Goal: Task Accomplishment & Management: Manage account settings

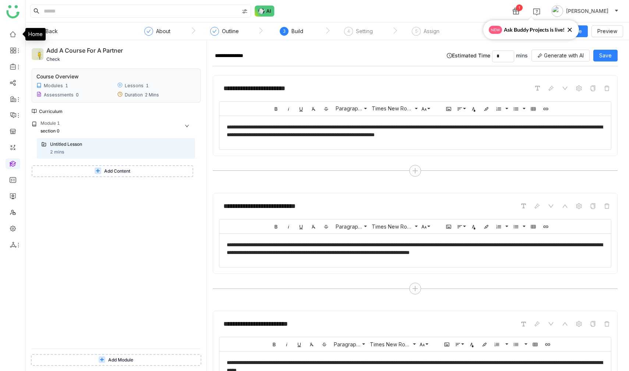
click at [13, 32] on link at bounding box center [13, 34] width 7 height 6
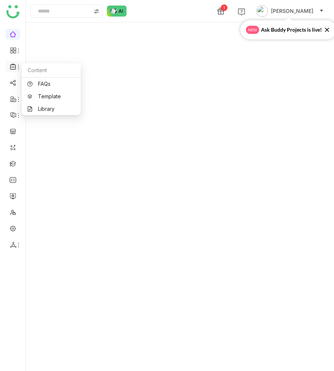
click at [17, 69] on icon at bounding box center [18, 67] width 6 height 6
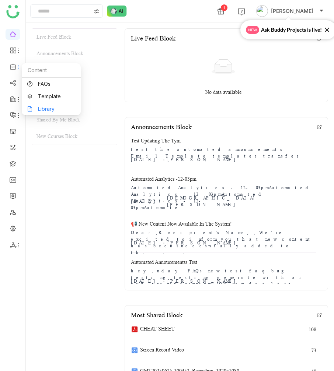
click at [35, 106] on link "Library" at bounding box center [51, 108] width 48 height 5
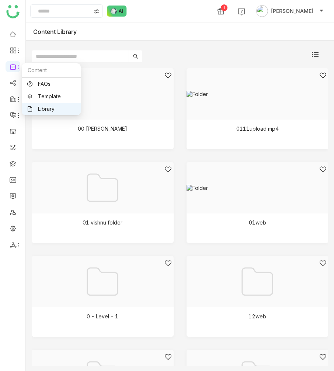
click at [41, 106] on link "Library" at bounding box center [51, 108] width 48 height 5
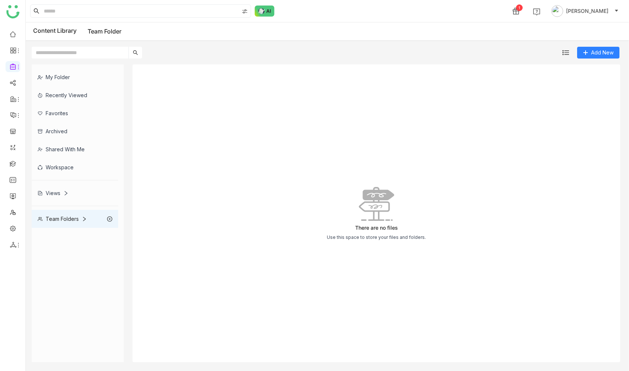
click at [54, 71] on div "My Folder" at bounding box center [75, 77] width 87 height 18
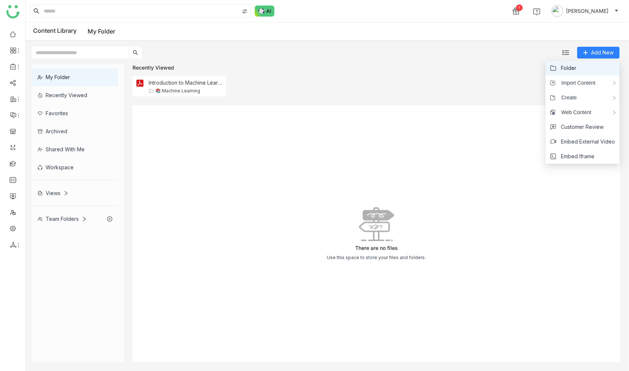
click at [580, 70] on li "Folder" at bounding box center [583, 68] width 74 height 15
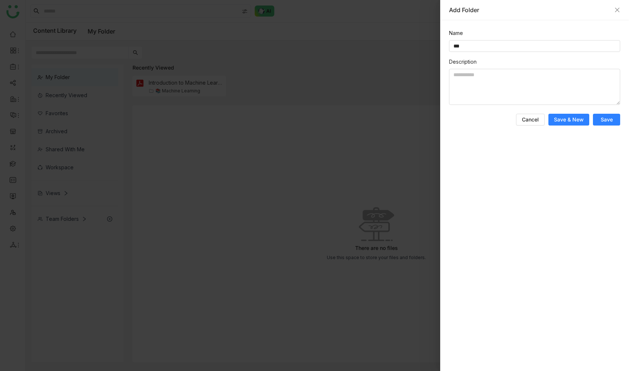
type input "***"
click at [608, 125] on button "Save" at bounding box center [606, 120] width 27 height 12
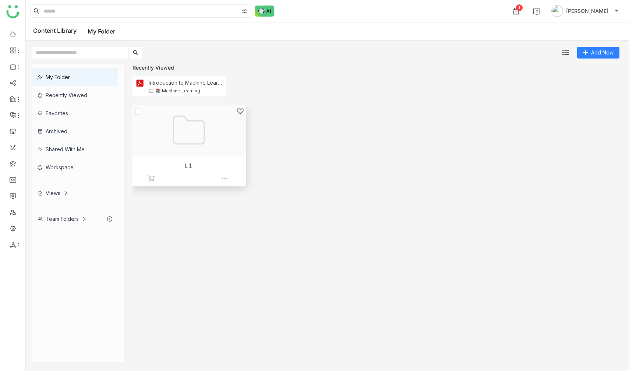
click at [217, 138] on div at bounding box center [186, 140] width 102 height 64
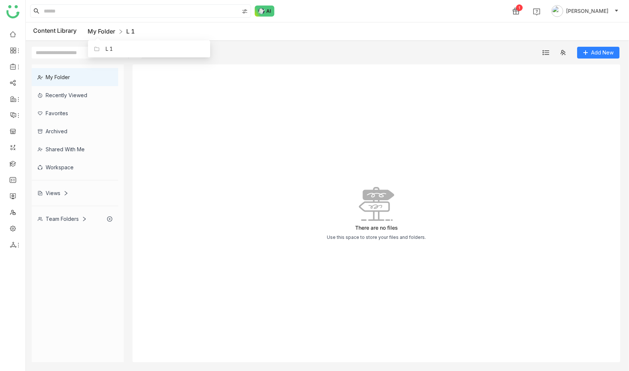
click at [100, 31] on link "My Folder" at bounding box center [102, 31] width 28 height 7
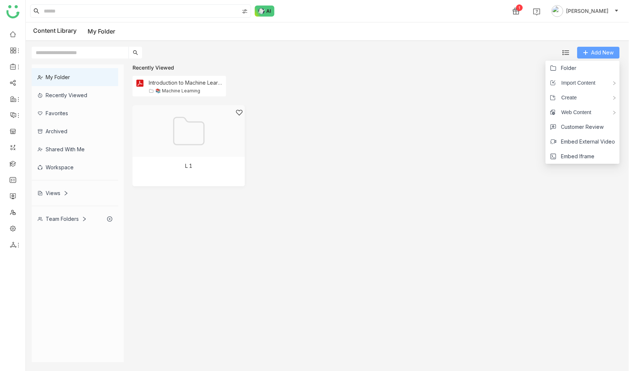
click at [585, 54] on icon at bounding box center [585, 52] width 5 height 5
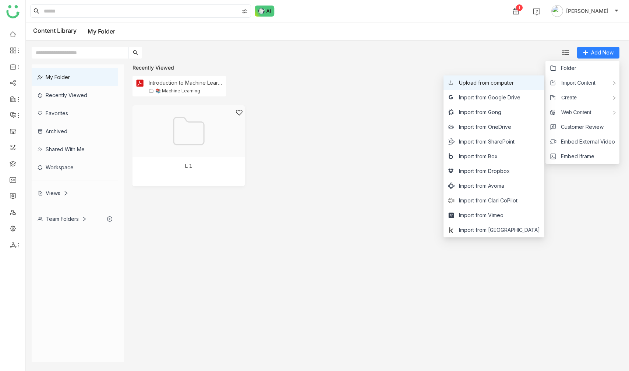
click at [514, 81] on span "Upload from computer" at bounding box center [486, 83] width 55 height 8
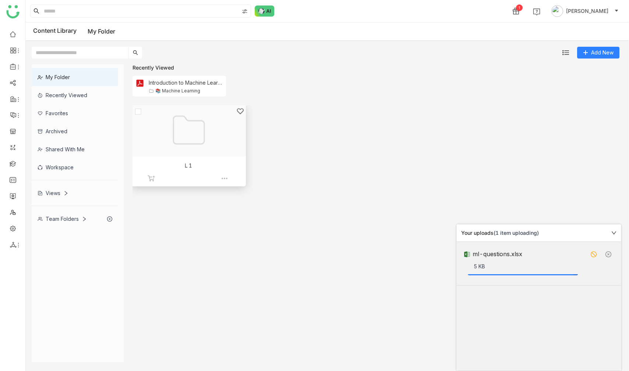
click at [192, 129] on div at bounding box center [186, 140] width 102 height 64
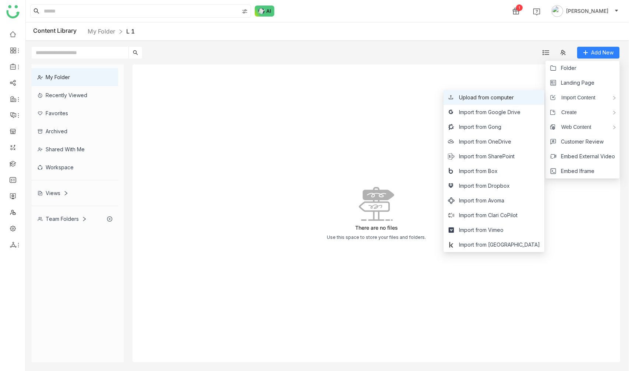
click at [503, 95] on span "Upload from computer" at bounding box center [486, 98] width 55 height 8
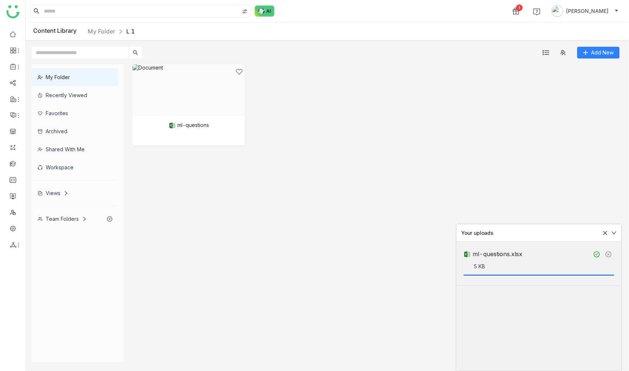
click at [321, 153] on div "ml-questions" at bounding box center [377, 110] width 488 height 92
click at [77, 70] on div "My Folder" at bounding box center [75, 77] width 87 height 18
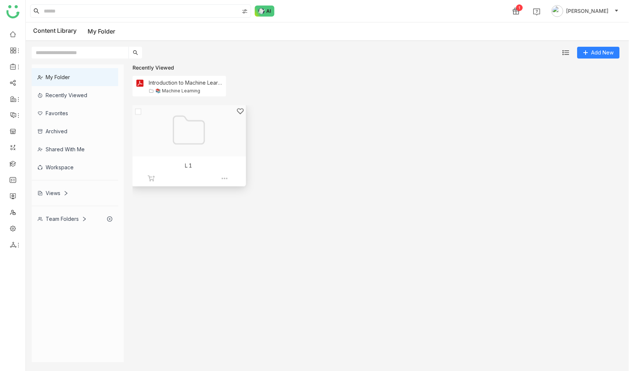
click at [176, 136] on div at bounding box center [186, 140] width 102 height 64
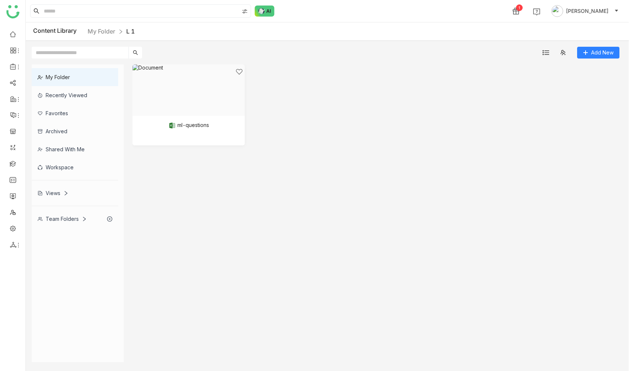
click at [79, 78] on div "My Folder" at bounding box center [75, 77] width 87 height 18
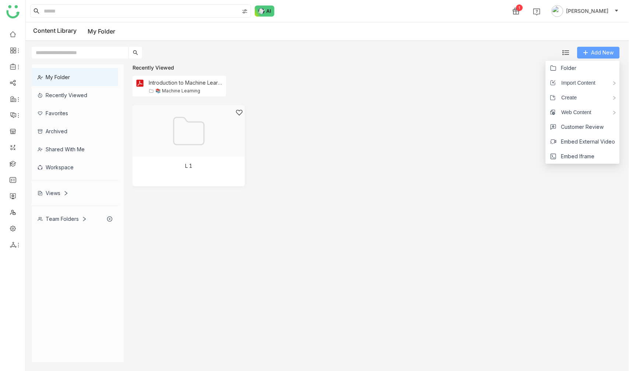
click at [594, 56] on span "Add New" at bounding box center [602, 53] width 22 height 8
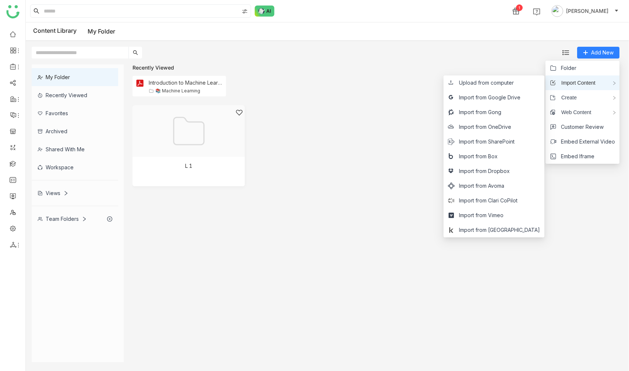
click at [581, 85] on span "Import Content" at bounding box center [576, 83] width 40 height 8
click at [487, 81] on span "Upload from computer" at bounding box center [486, 83] width 55 height 8
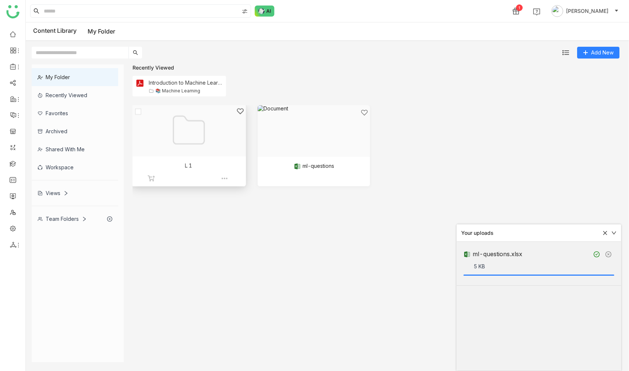
click at [232, 158] on div at bounding box center [186, 140] width 102 height 64
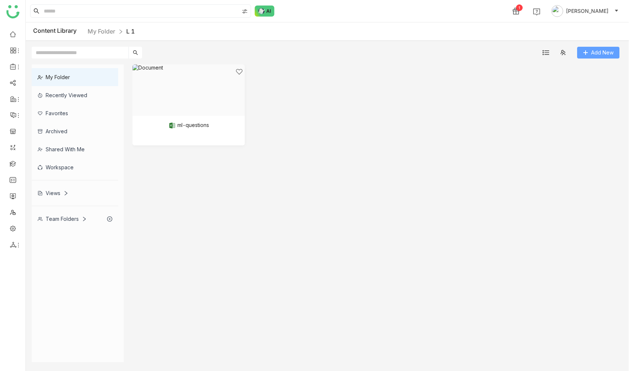
click at [594, 54] on span "Add New" at bounding box center [602, 53] width 22 height 8
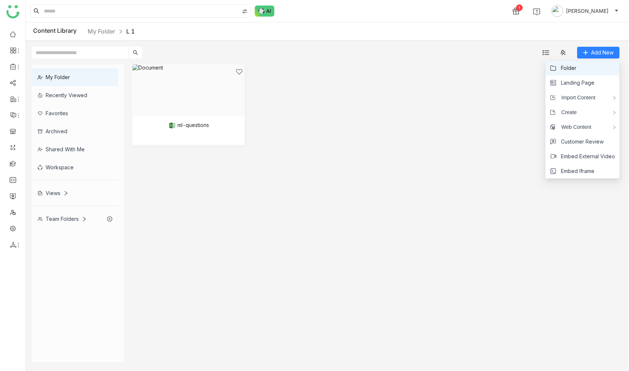
click at [563, 74] on li "Folder" at bounding box center [583, 68] width 74 height 15
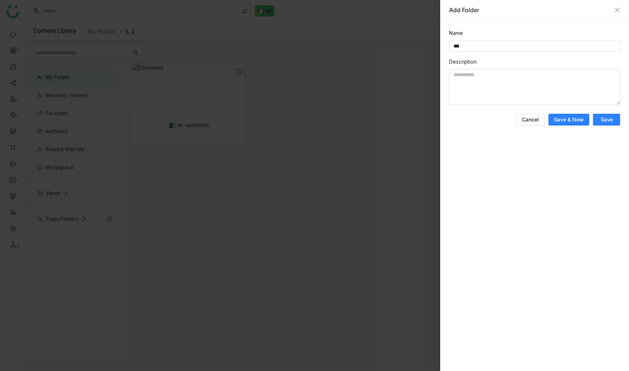
type input "**"
click at [606, 120] on span "Save" at bounding box center [607, 119] width 12 height 7
